Goal: Information Seeking & Learning: Learn about a topic

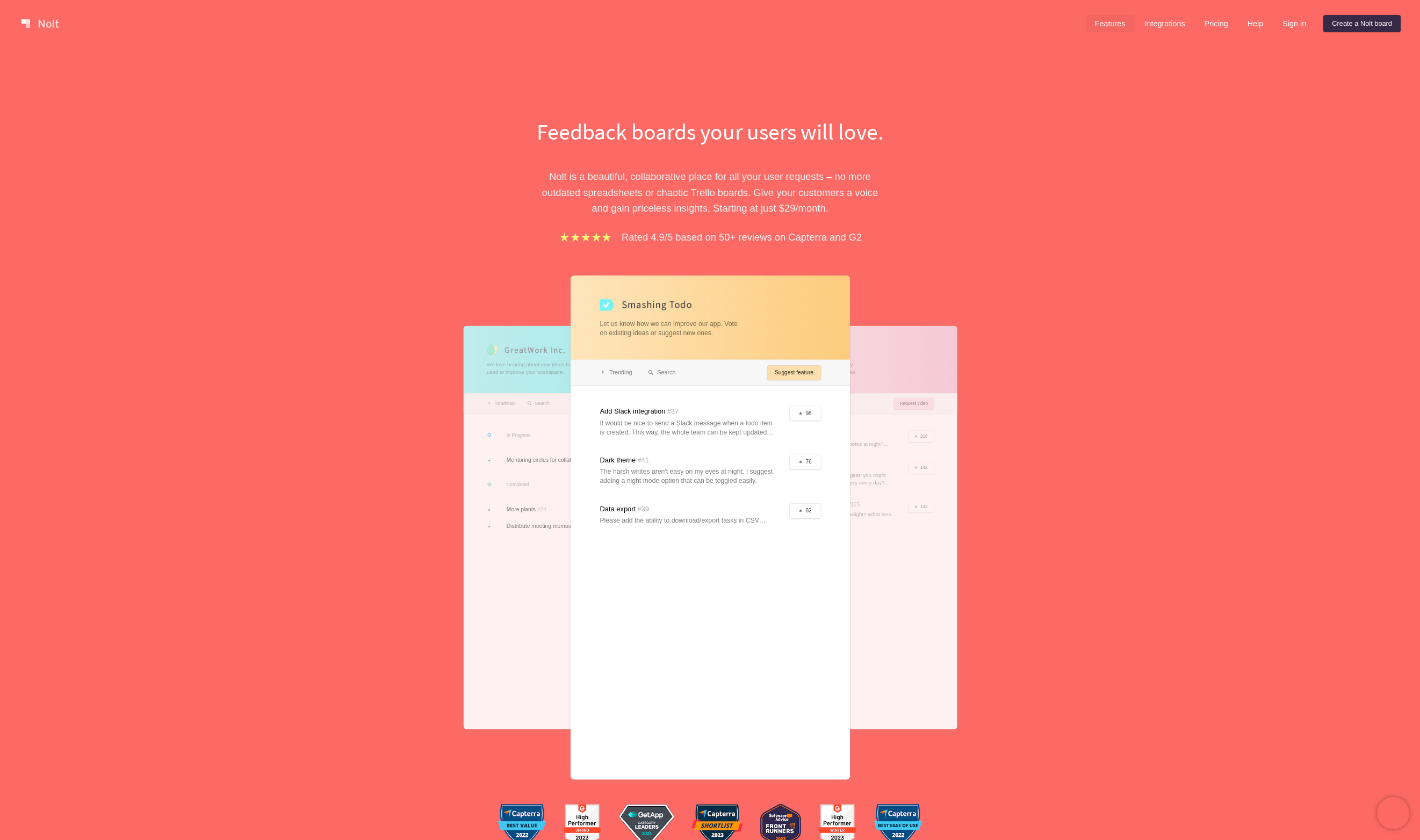
click at [1114, 27] on link "Features" at bounding box center [1110, 24] width 48 height 17
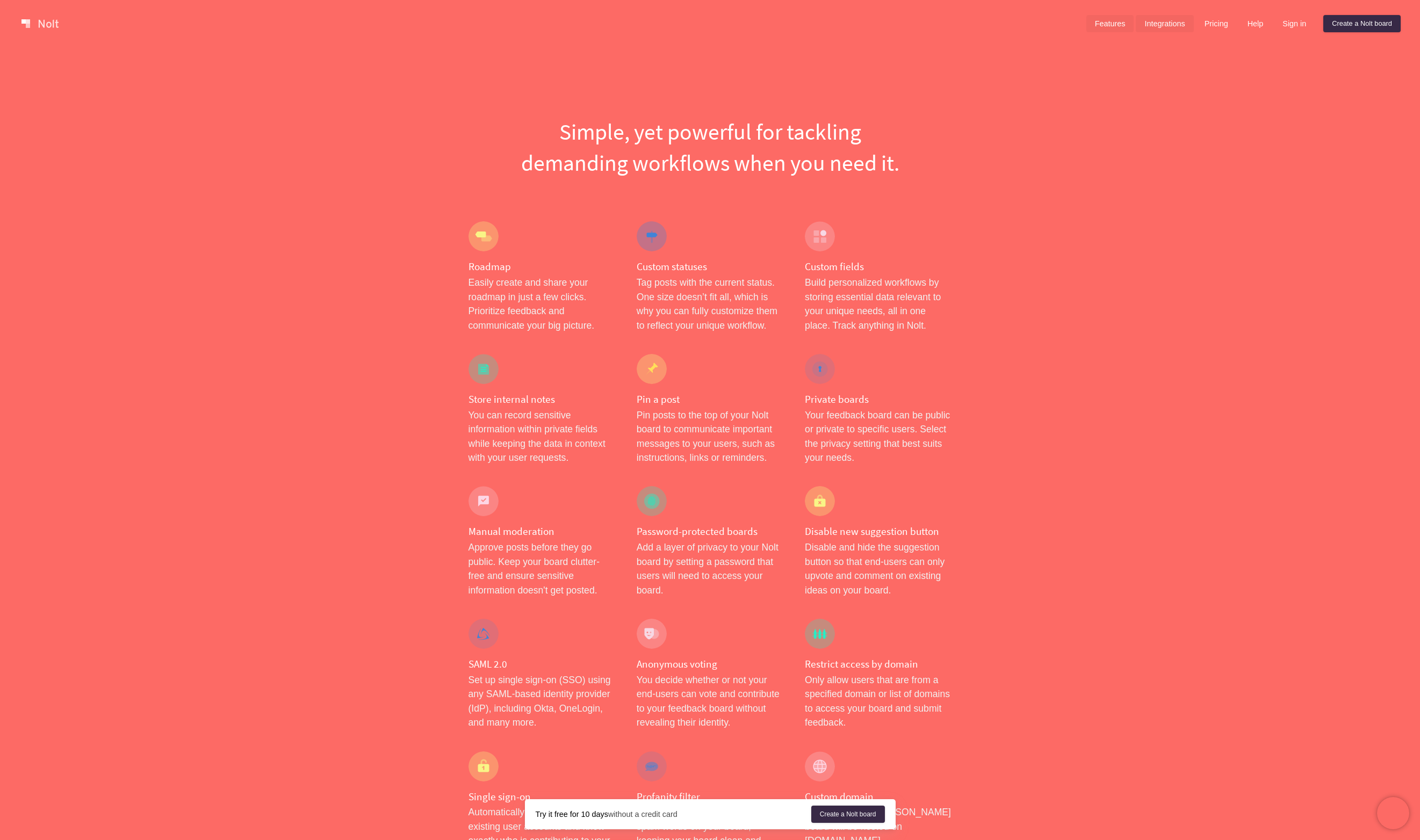
click at [1158, 23] on link "Integrations" at bounding box center [1164, 24] width 58 height 17
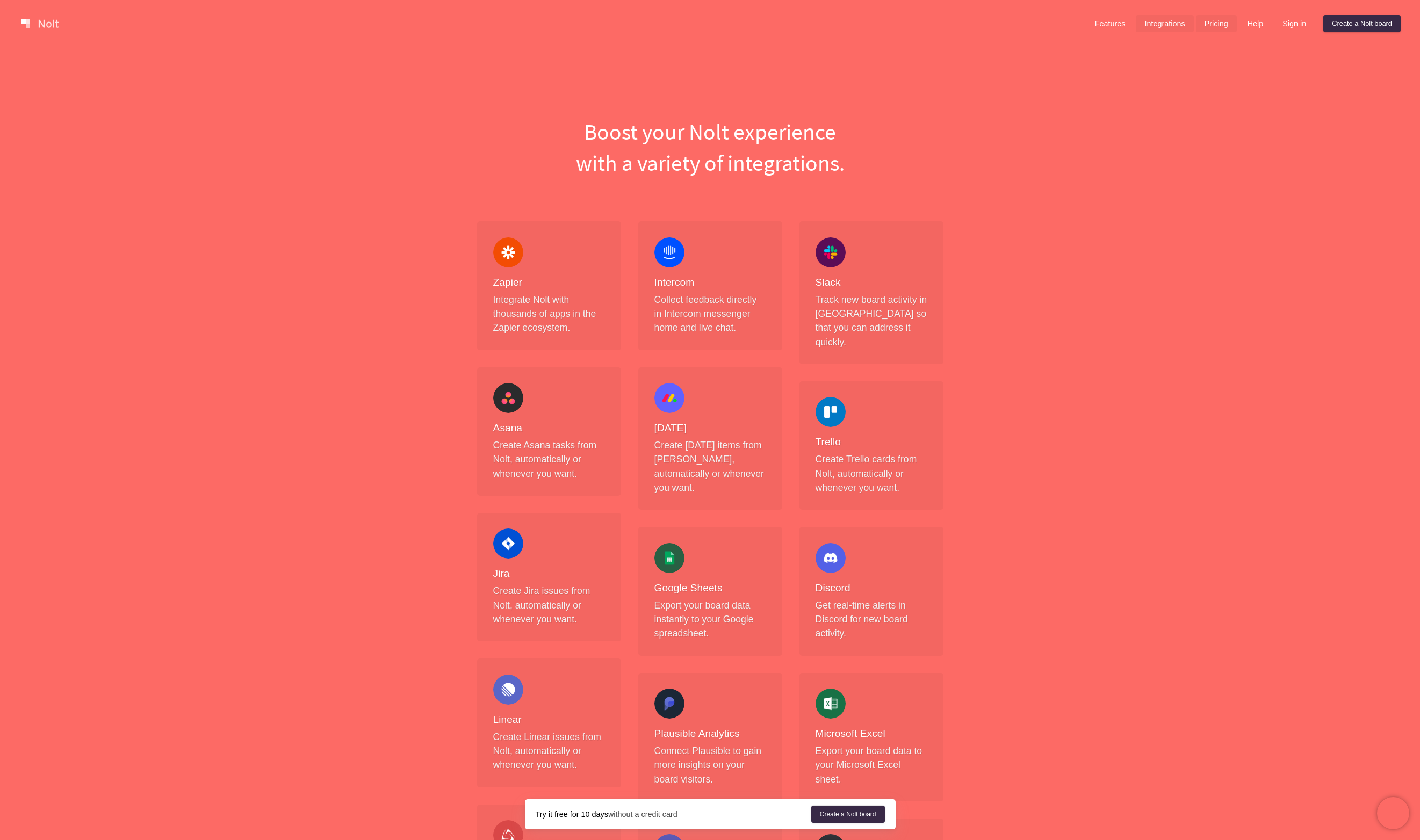
click at [1204, 26] on link "Pricing" at bounding box center [1216, 24] width 41 height 17
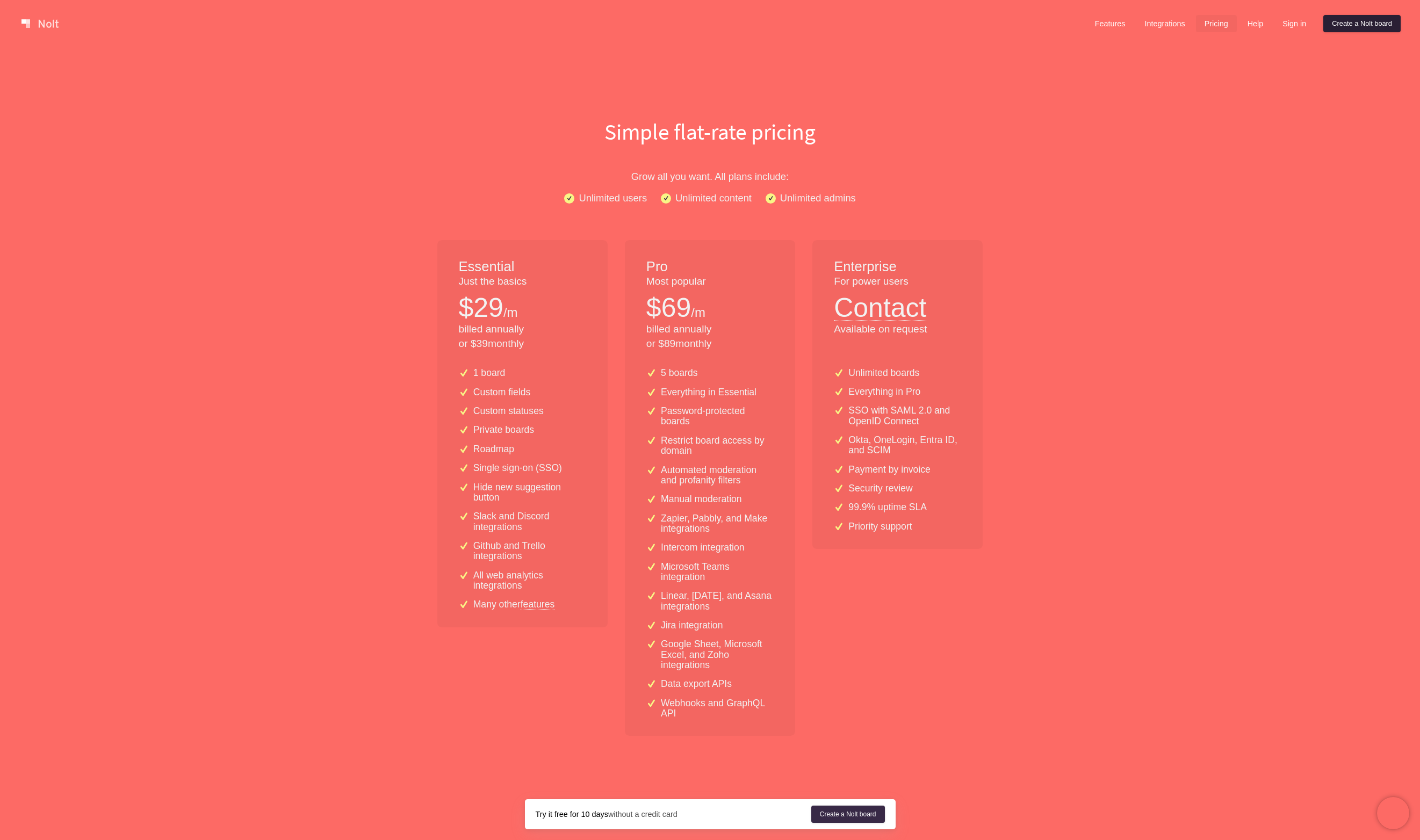
click at [1354, 24] on link "Create a Nolt board" at bounding box center [1362, 24] width 78 height 17
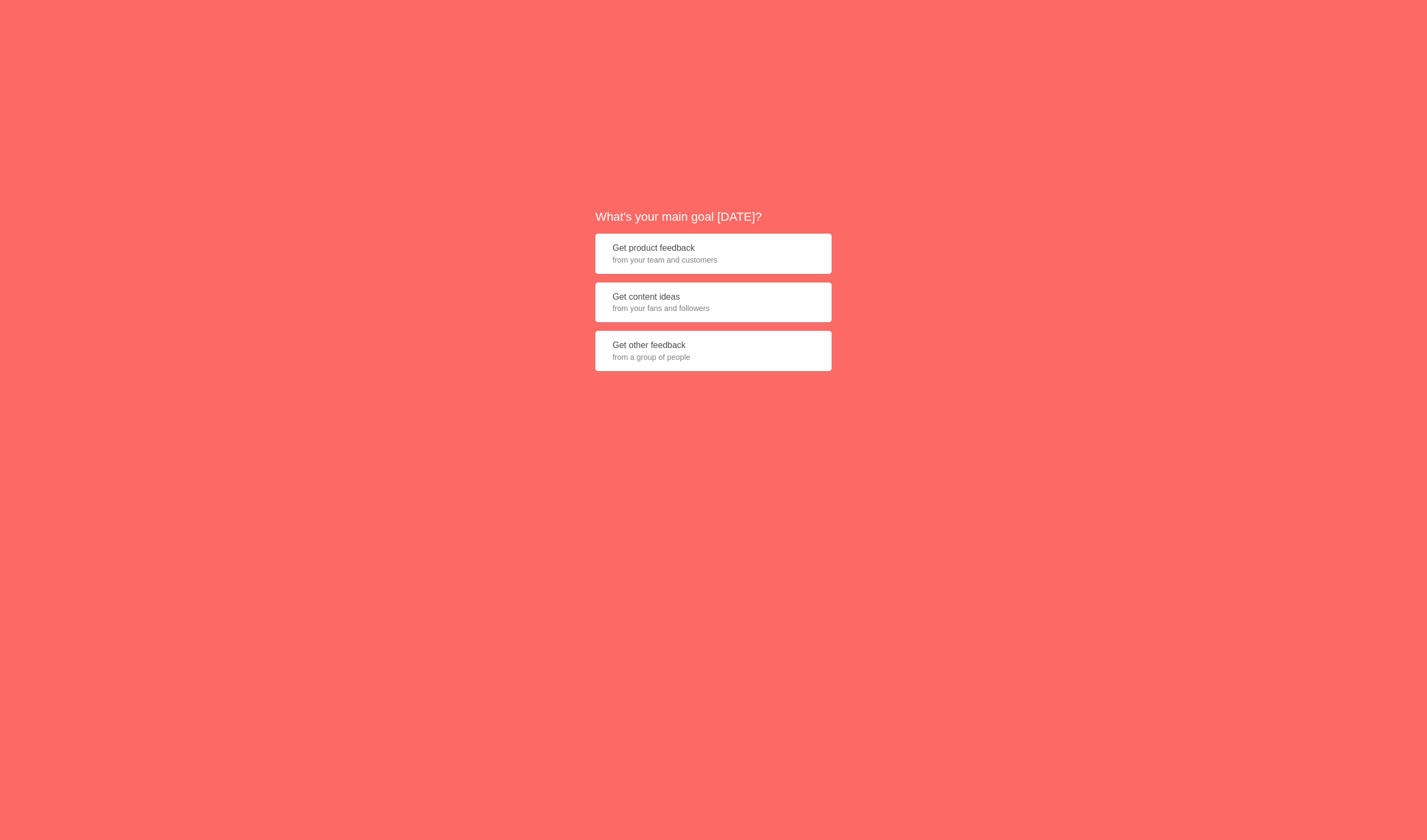
click at [714, 248] on button "Get product feedback from your team and customers" at bounding box center [714, 254] width 236 height 40
